Goal: Information Seeking & Learning: Learn about a topic

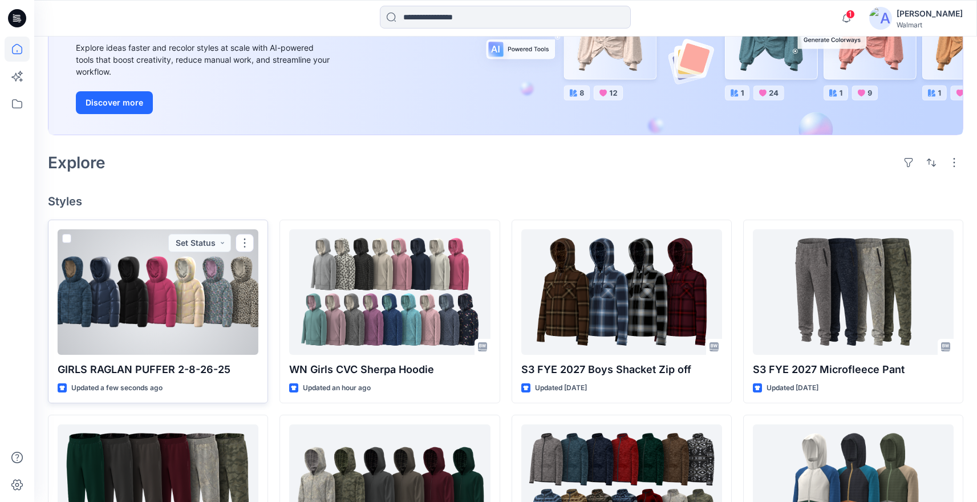
scroll to position [160, 0]
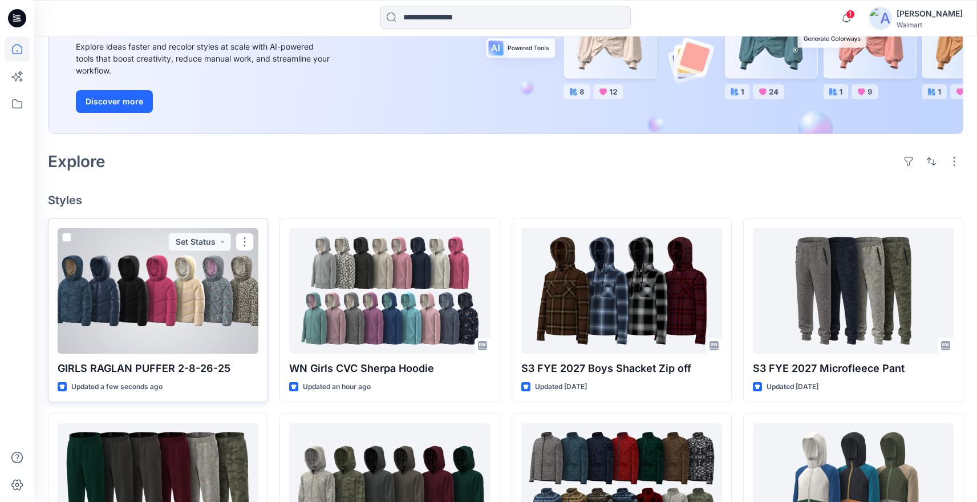
click at [218, 290] on div at bounding box center [158, 291] width 201 height 126
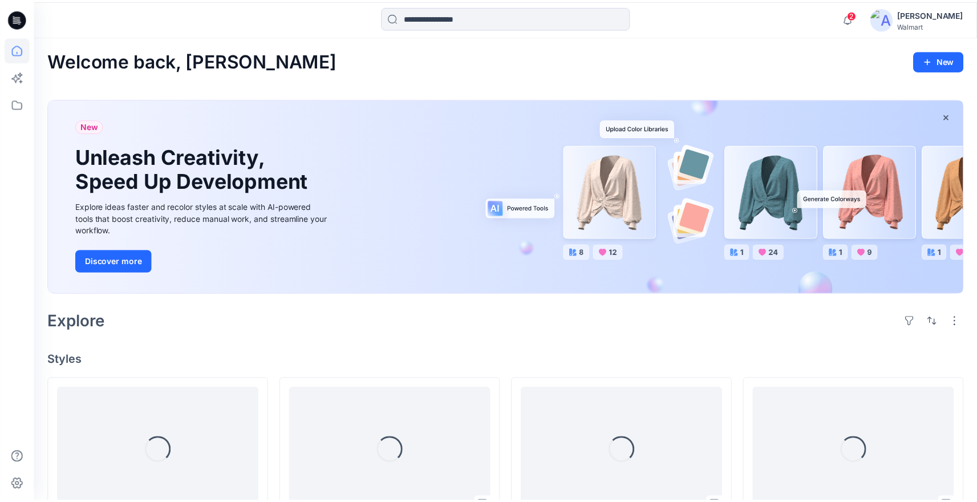
scroll to position [160, 0]
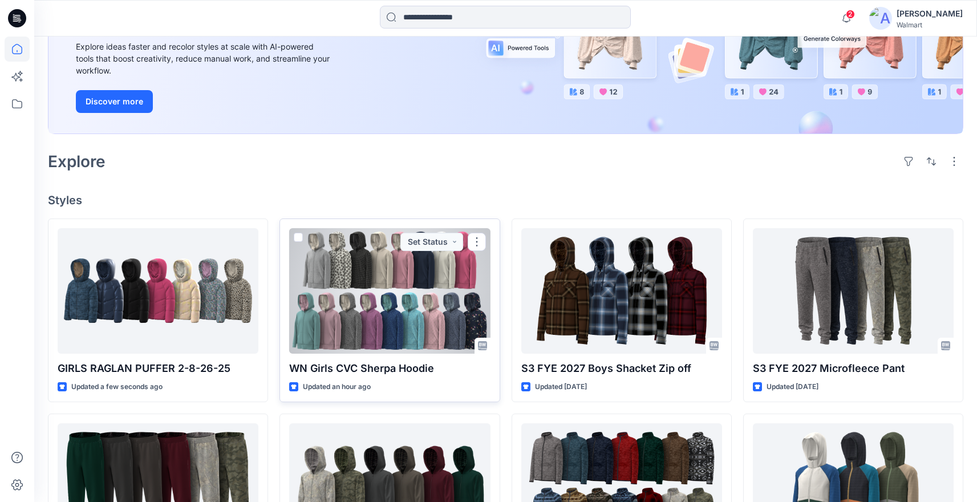
click at [417, 302] on div at bounding box center [389, 291] width 201 height 126
